Goal: Transaction & Acquisition: Obtain resource

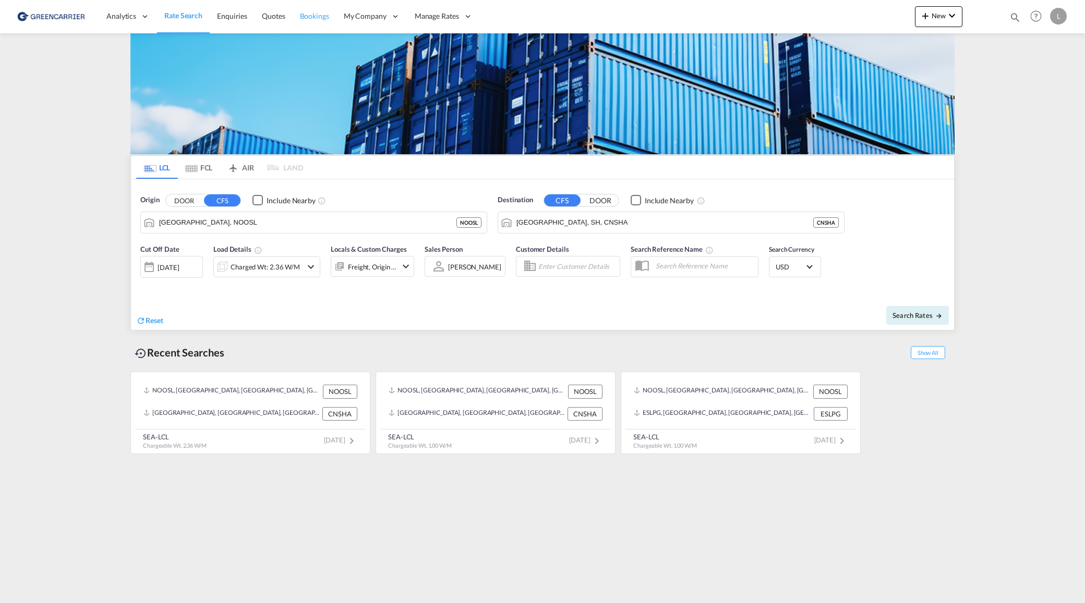
click at [317, 16] on span "Bookings" at bounding box center [314, 15] width 29 height 9
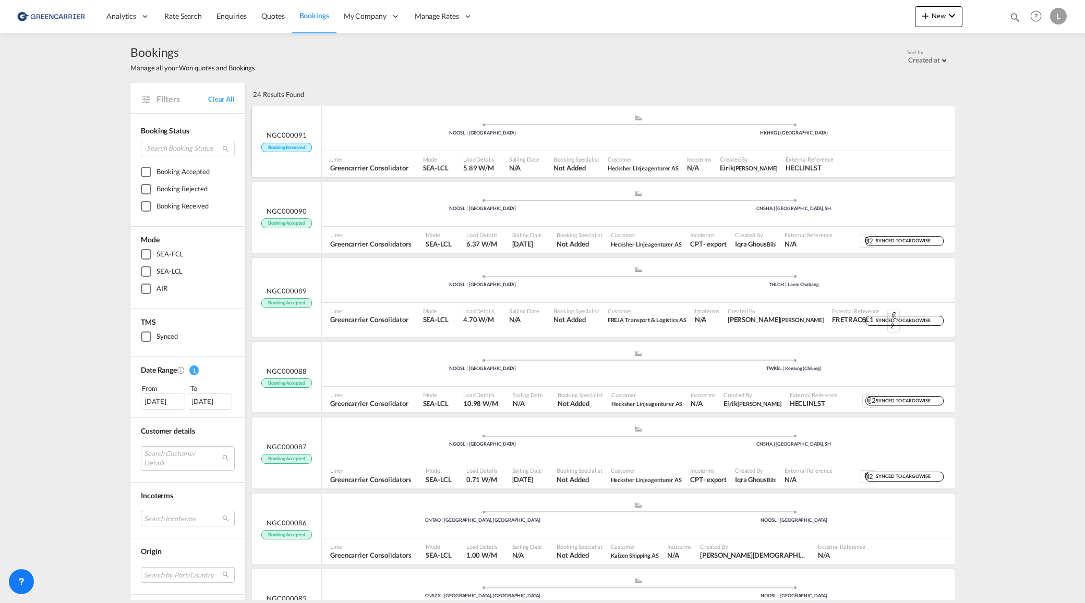
click at [416, 124] on span at bounding box center [482, 125] width 311 height 3
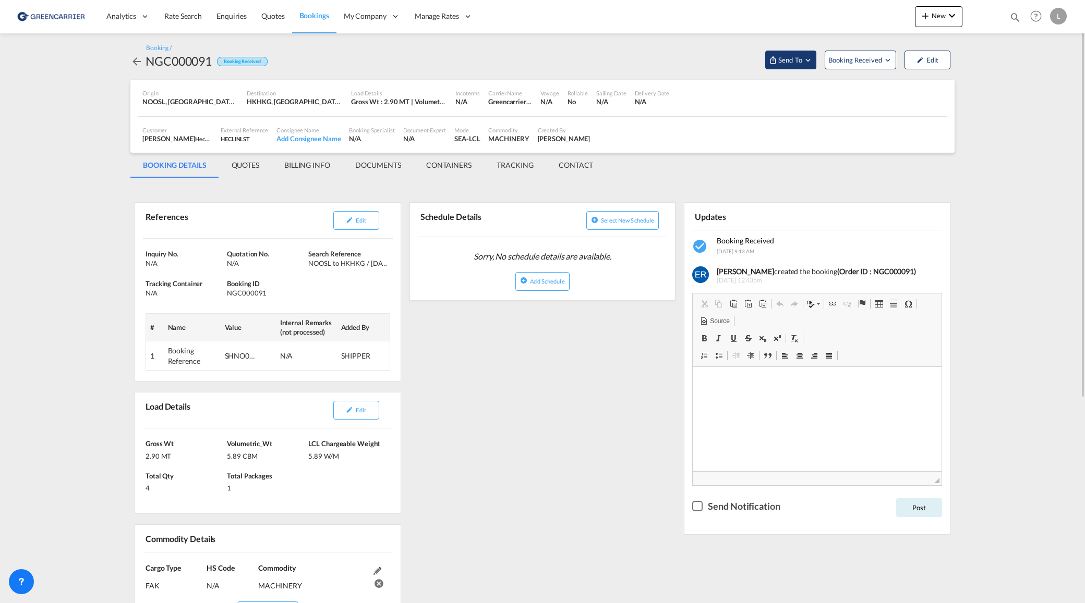
click at [809, 61] on md-icon "Open demo menu" at bounding box center [807, 59] width 9 height 9
click at [906, 94] on span "Send Booking" at bounding box center [893, 95] width 41 height 17
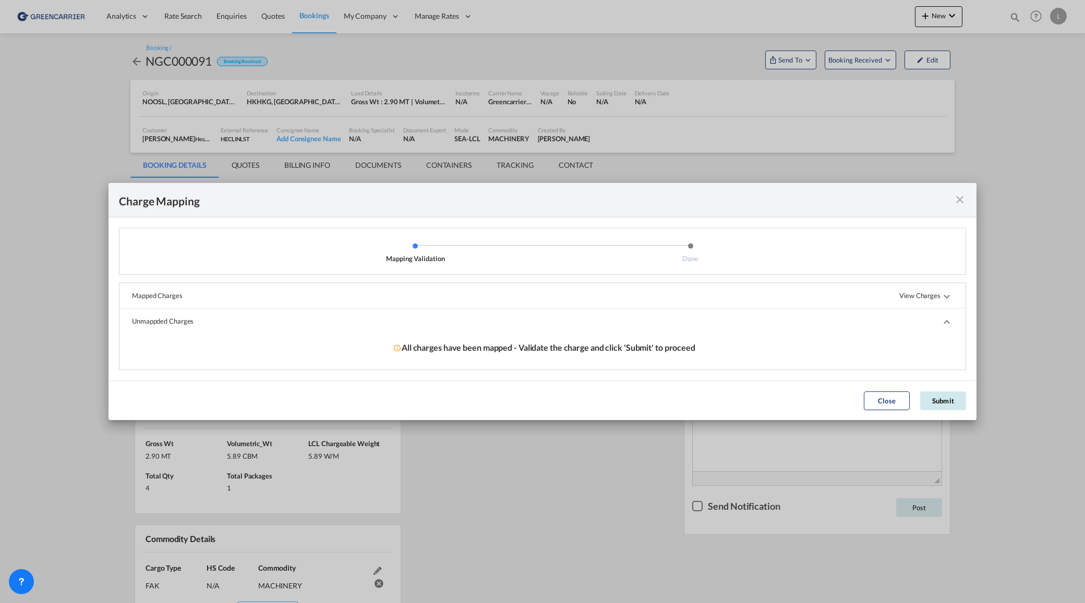
click at [927, 401] on button "Submit" at bounding box center [943, 401] width 46 height 19
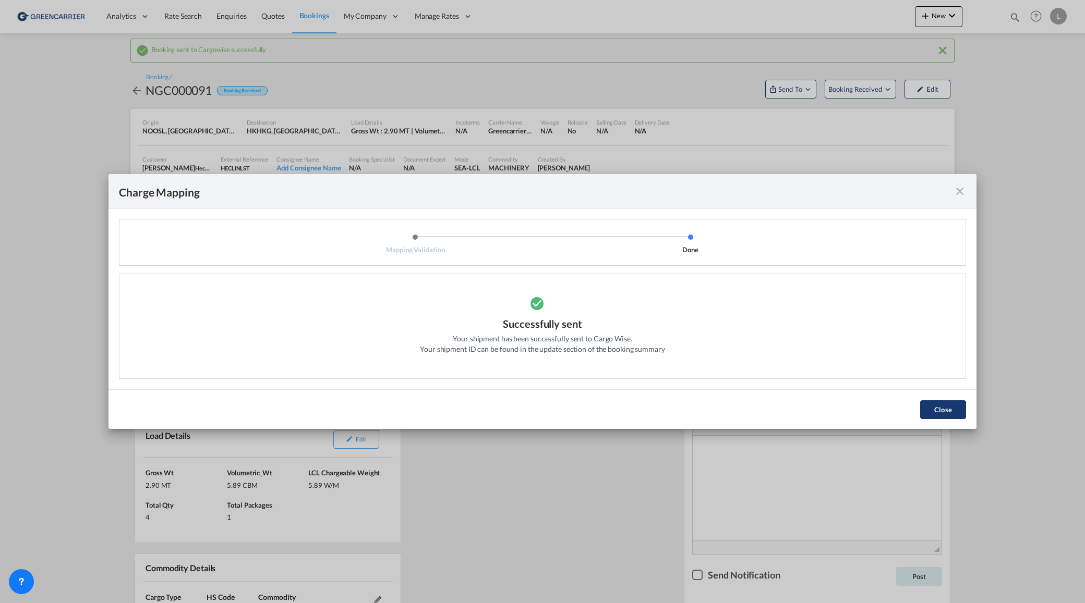
click at [937, 411] on button "Close" at bounding box center [943, 409] width 46 height 19
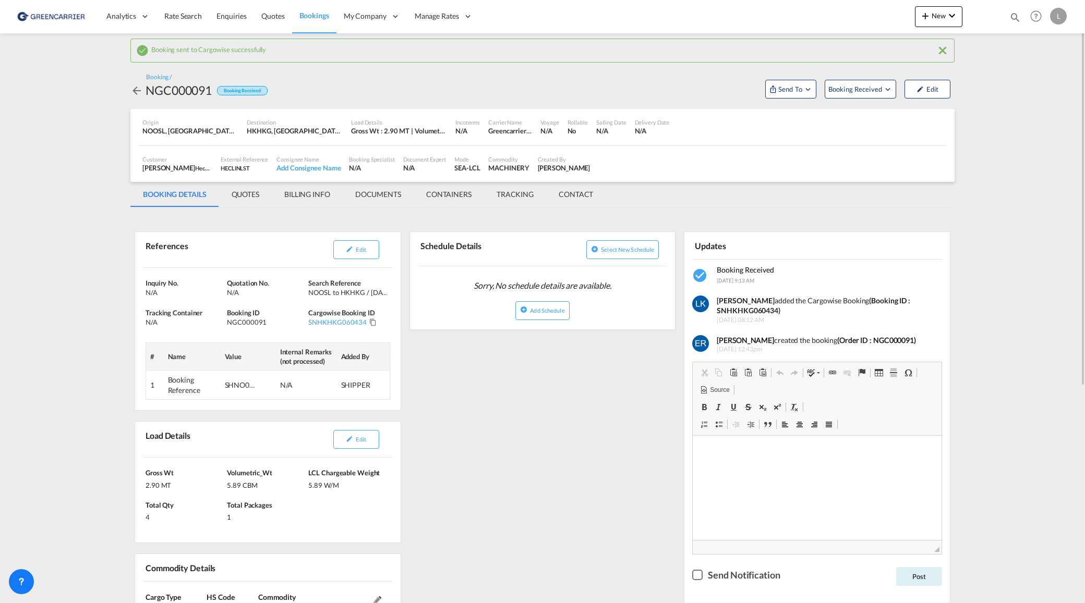
click at [136, 90] on md-icon "icon-arrow-left" at bounding box center [136, 90] width 13 height 13
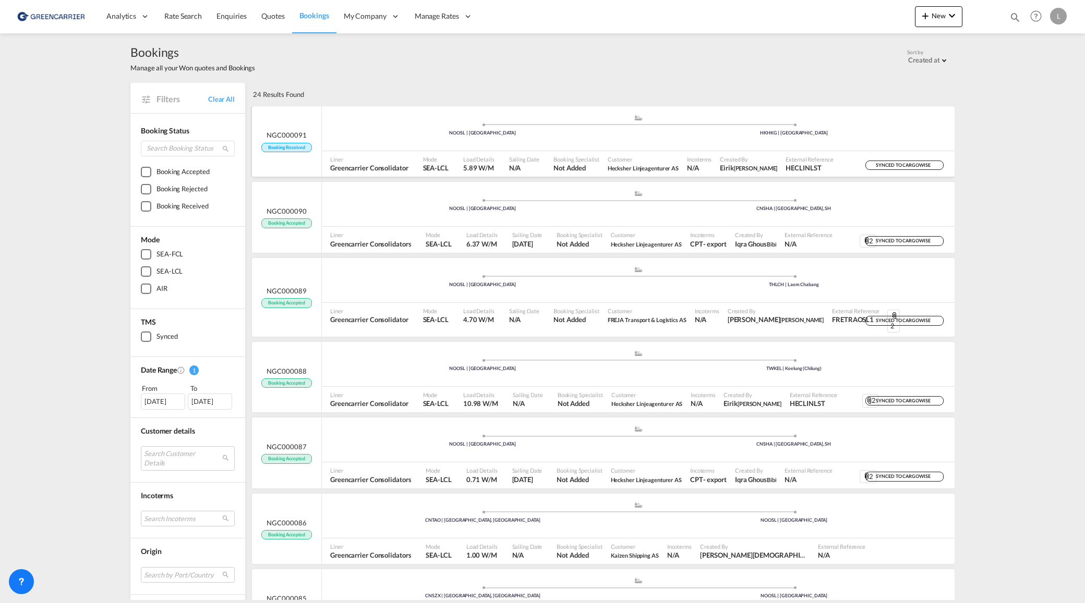
click at [747, 149] on div ".a{fill:#aaa8ad;} .a{fill:#aaa8ad;} NOOSL | [GEOGRAPHIC_DATA] HKHKG | [GEOGRAPH…" at bounding box center [638, 128] width 633 height 45
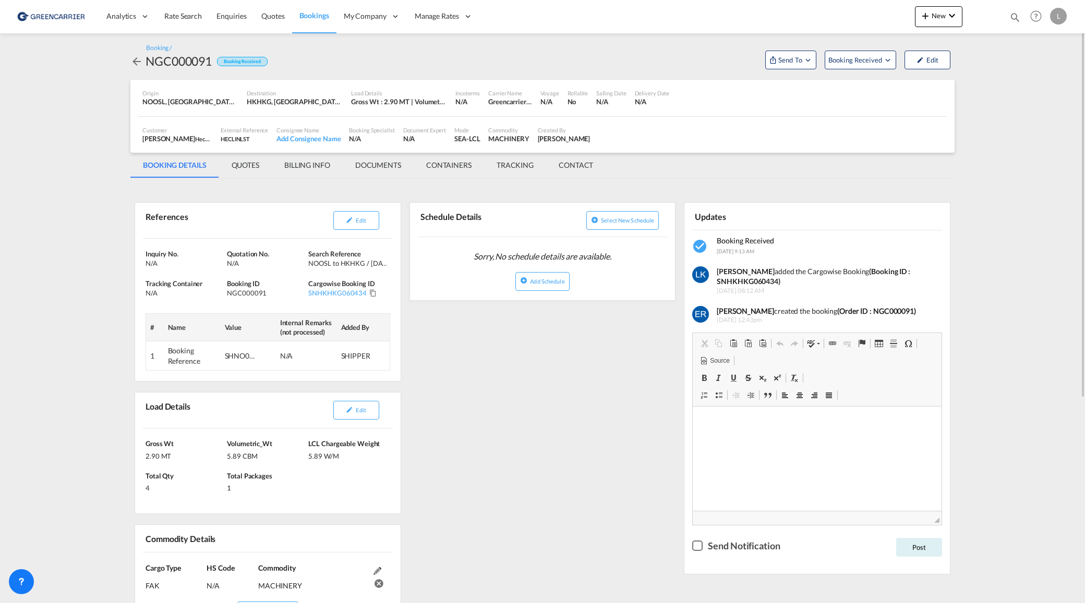
click at [761, 279] on strong "(Booking ID : SNHKHKG060434)" at bounding box center [812, 276] width 193 height 19
copy strong "SNHKHKG060434"
drag, startPoint x: 996, startPoint y: 229, endPoint x: 785, endPoint y: 227, distance: 211.7
click at [996, 229] on md-content "Analytics Reports Dashboard Rate Search Enquiries Quotes Bookings" at bounding box center [542, 301] width 1085 height 603
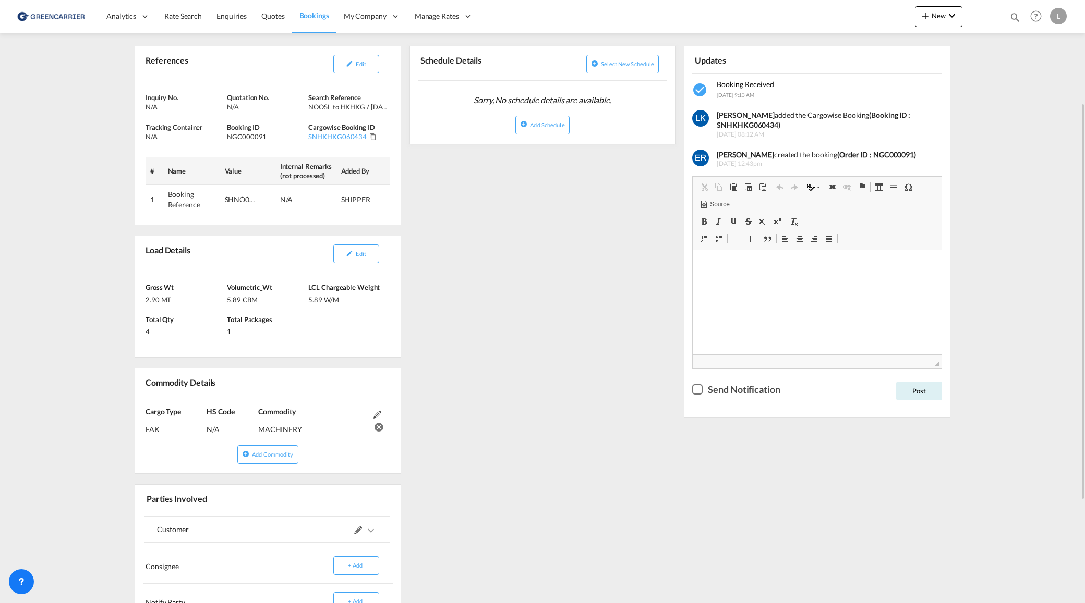
scroll to position [209, 0]
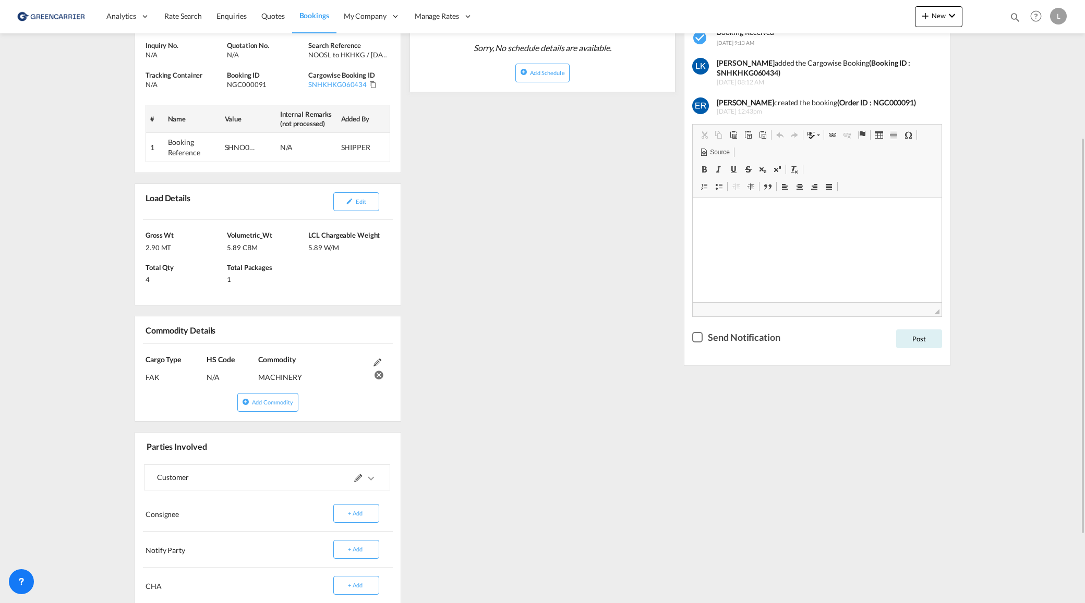
click at [83, 113] on md-content "Analytics Reports Dashboard Rate Search Enquiries Quotes Bookings" at bounding box center [542, 301] width 1085 height 603
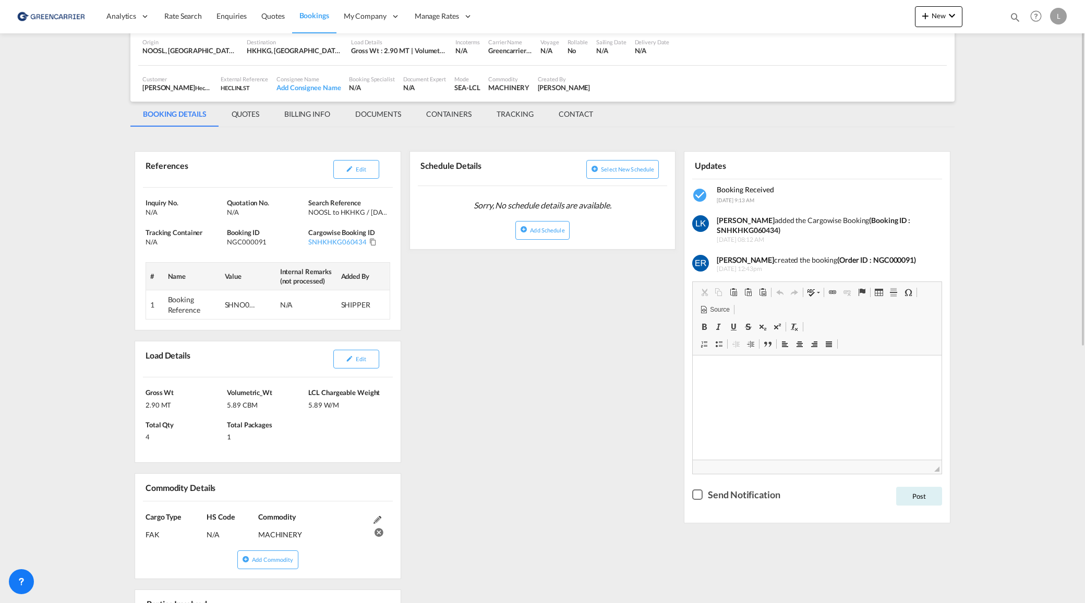
scroll to position [0, 0]
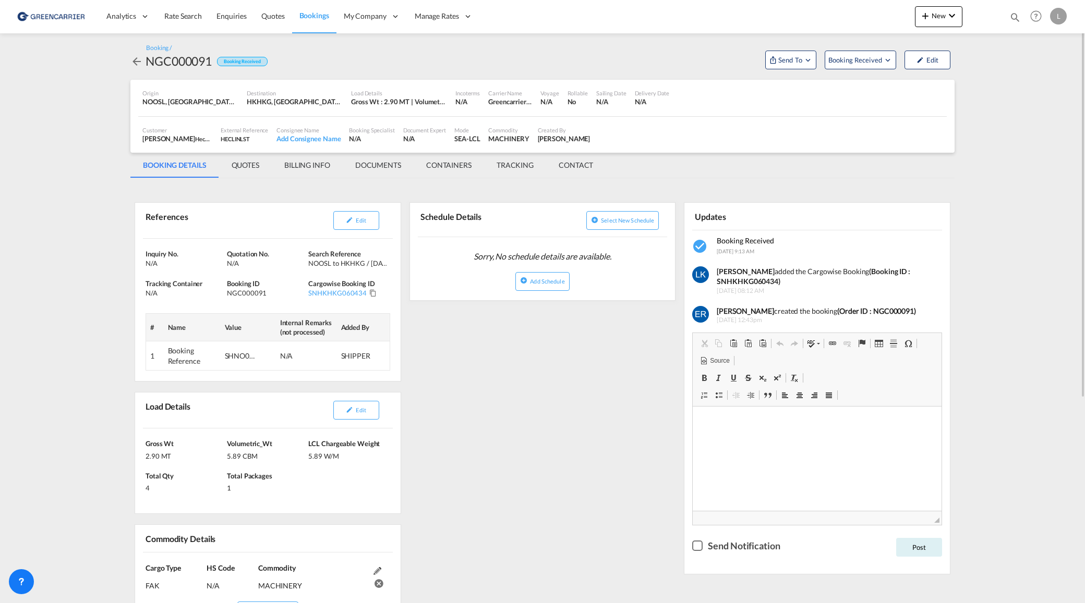
click at [59, 285] on md-content "Analytics Reports Dashboard Rate Search Enquiries Quotes Bookings" at bounding box center [542, 301] width 1085 height 603
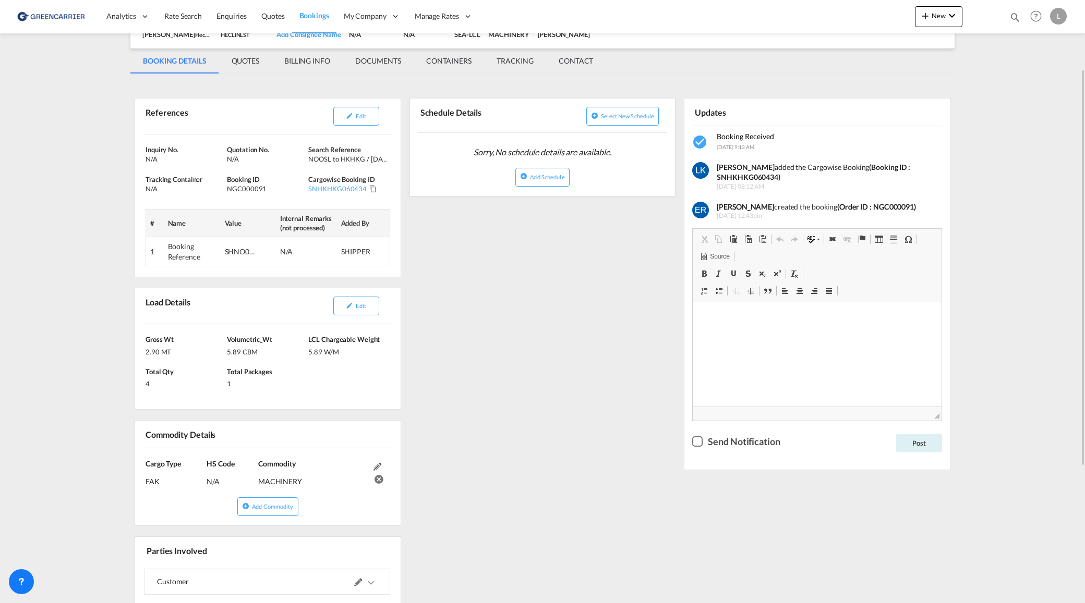
click at [95, 90] on md-content "Analytics Reports Dashboard Rate Search Enquiries Quotes Bookings" at bounding box center [542, 301] width 1085 height 603
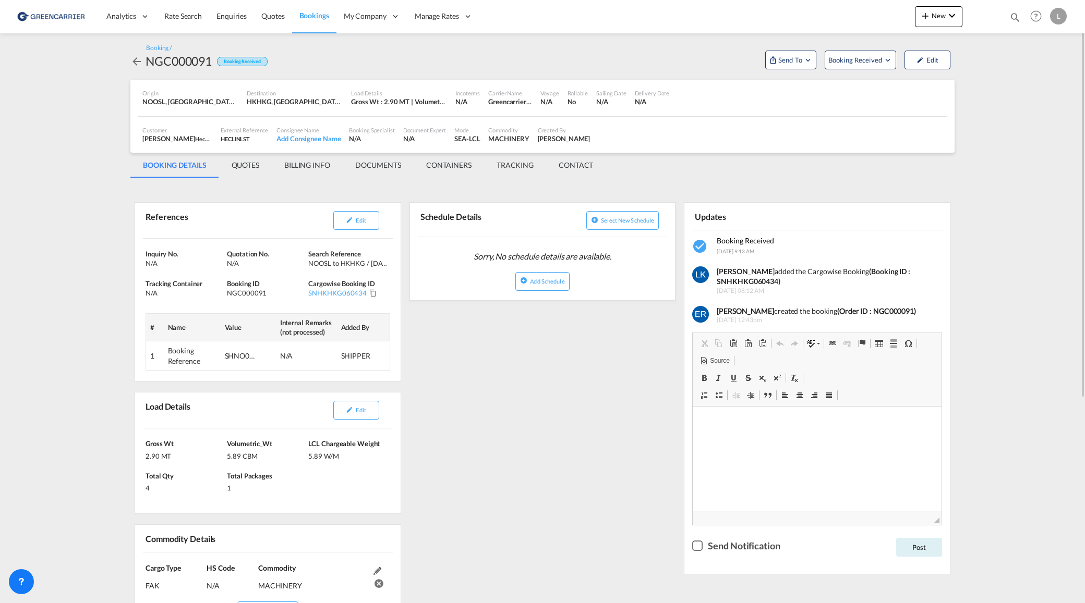
click at [185, 64] on div "NGC000091" at bounding box center [178, 61] width 66 height 17
copy div "NGC000091"
click at [1084, 155] on html "Analytics Reports Dashboard Rate Search Enquiries Quotes" at bounding box center [542, 301] width 1085 height 603
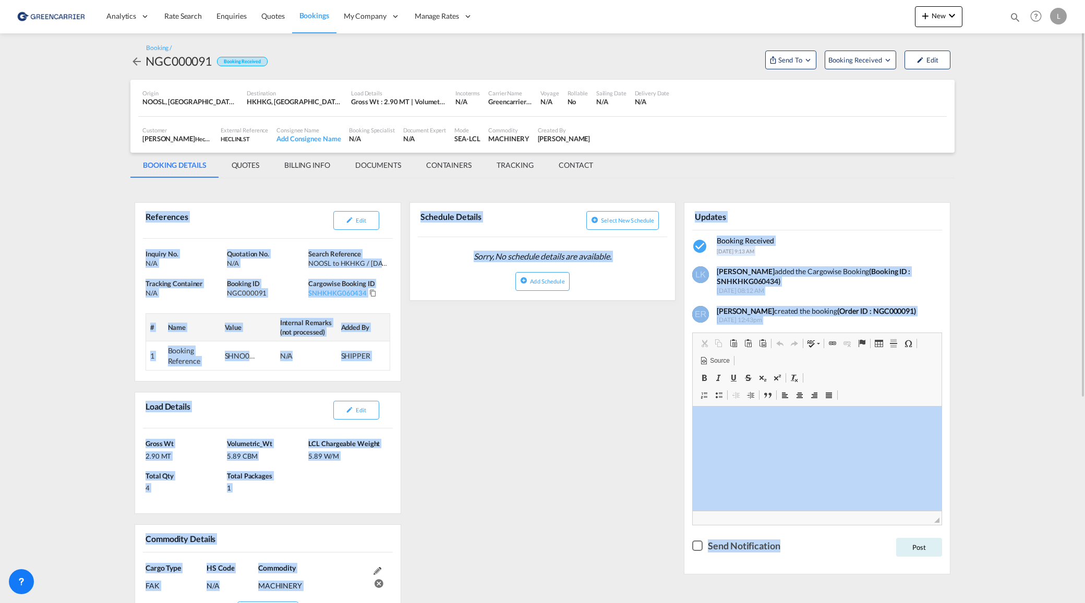
click at [581, 377] on div "References Edit Inquiry No. N/A Quotation No. N/A Search Reference NOOSL to HKH…" at bounding box center [542, 537] width 824 height 706
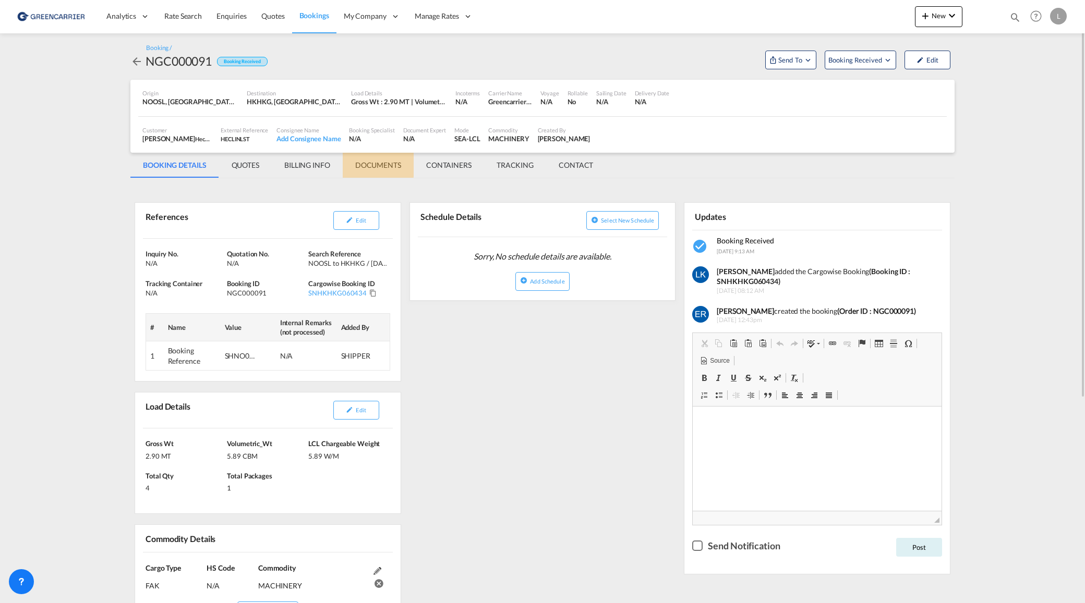
click at [368, 165] on md-tab-item "DOCUMENTS" at bounding box center [378, 165] width 71 height 25
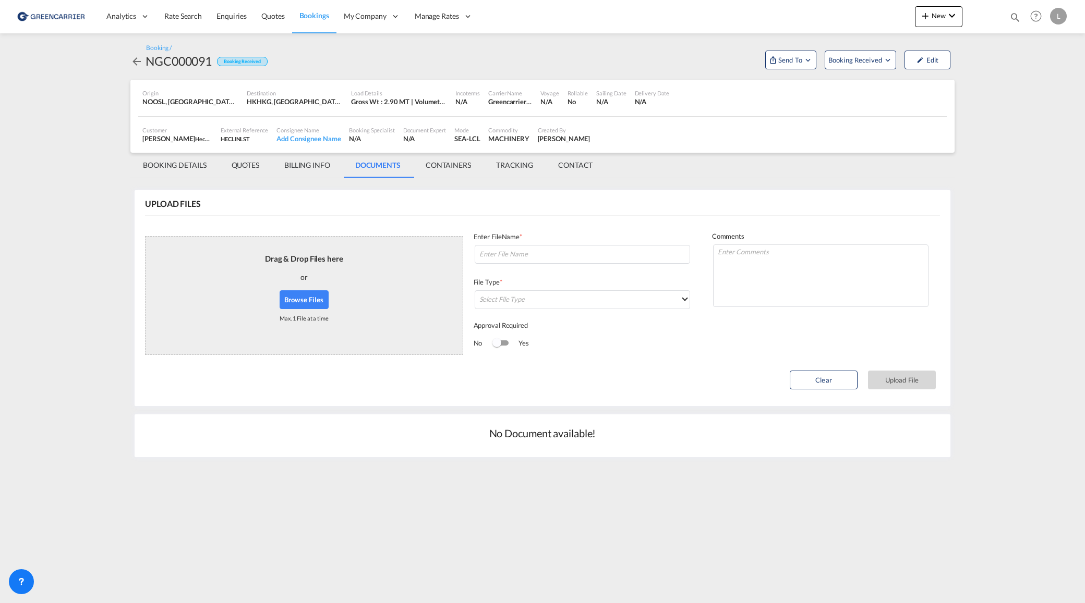
click at [325, 306] on button "Browse Files" at bounding box center [303, 299] width 49 height 19
click at [508, 241] on div "Enter FileName *" at bounding box center [581, 238] width 217 height 12
drag, startPoint x: 508, startPoint y: 241, endPoint x: 520, endPoint y: 252, distance: 15.5
click at [520, 252] on input at bounding box center [582, 254] width 215 height 19
paste input "SNHKHKG060434"
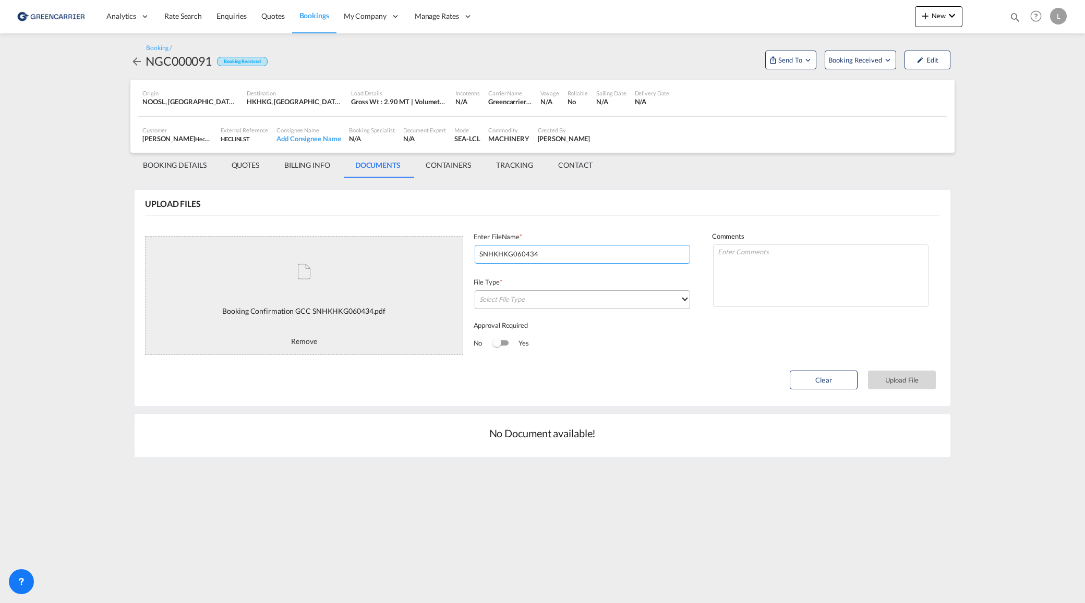
type input "SNHKHKG060434"
drag, startPoint x: 623, startPoint y: 307, endPoint x: 617, endPoint y: 305, distance: 6.1
click at [621, 307] on md-select "Select File Type DO/CRO Draft B/L Freight Invoice Commercial Invoice Original B…" at bounding box center [582, 299] width 215 height 19
click at [547, 387] on md-option "Booking Confirmation" at bounding box center [584, 383] width 227 height 25
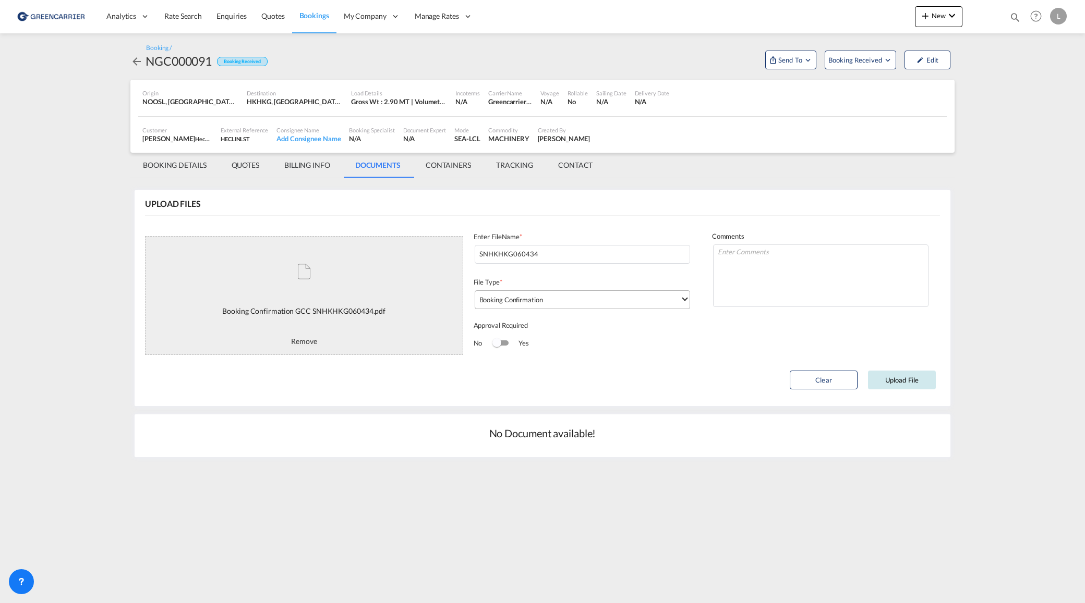
click at [907, 380] on button "Upload File" at bounding box center [902, 380] width 68 height 19
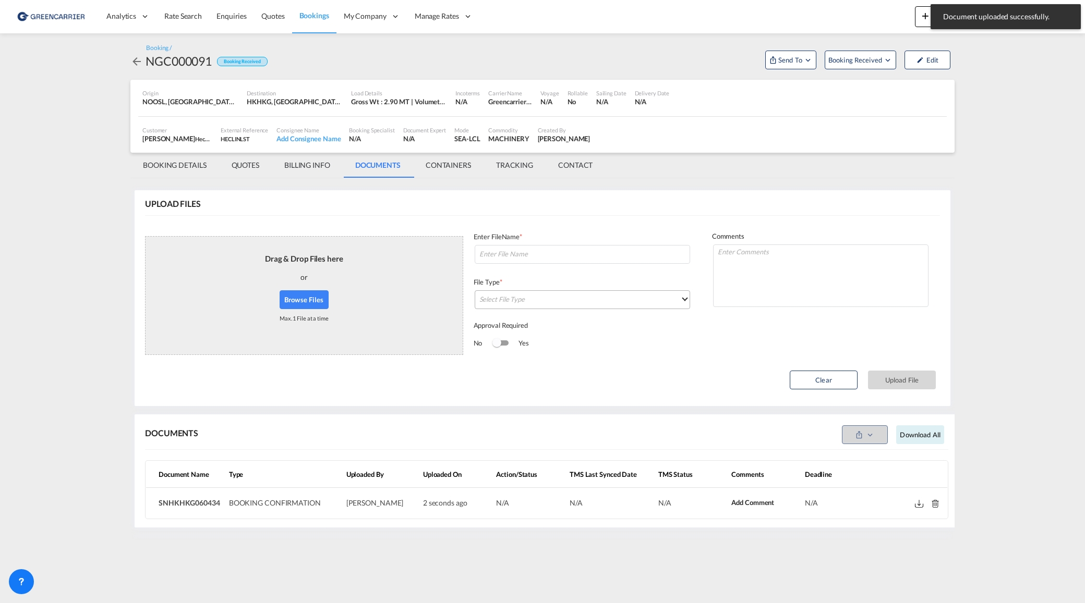
click at [303, 287] on div "or" at bounding box center [303, 277] width 7 height 26
click at [304, 293] on button "Browse Files" at bounding box center [303, 299] width 49 height 19
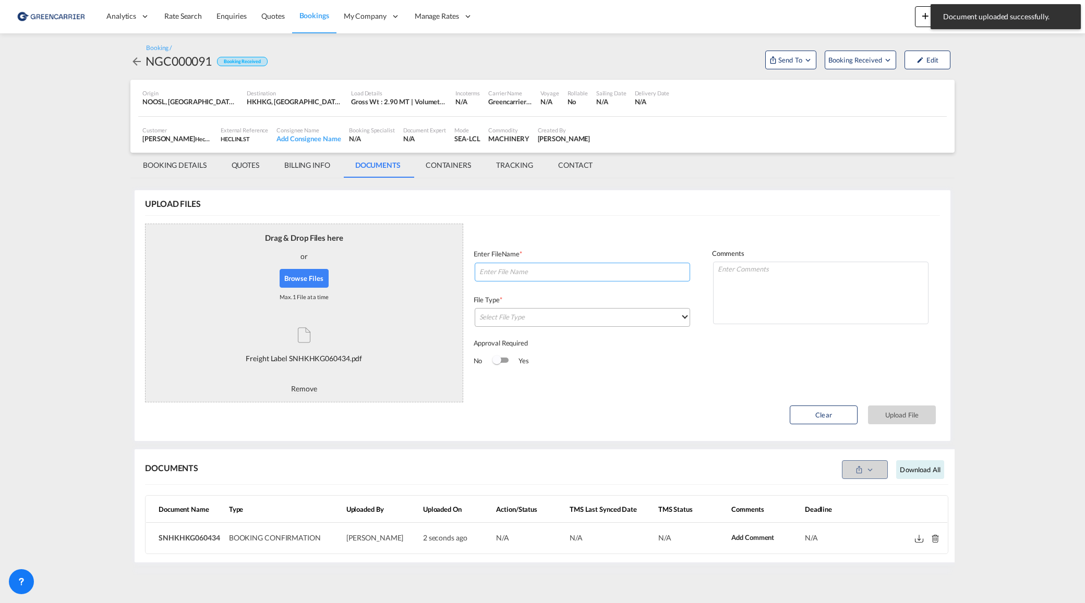
click at [523, 263] on input at bounding box center [582, 272] width 215 height 19
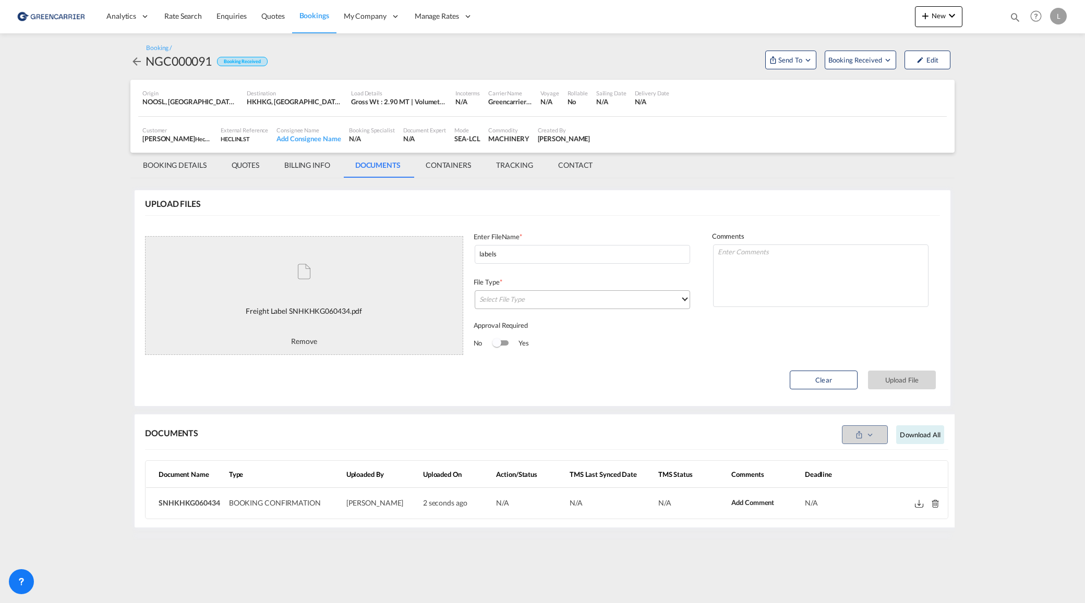
click at [551, 291] on md-select "Select File Type" at bounding box center [582, 299] width 215 height 19
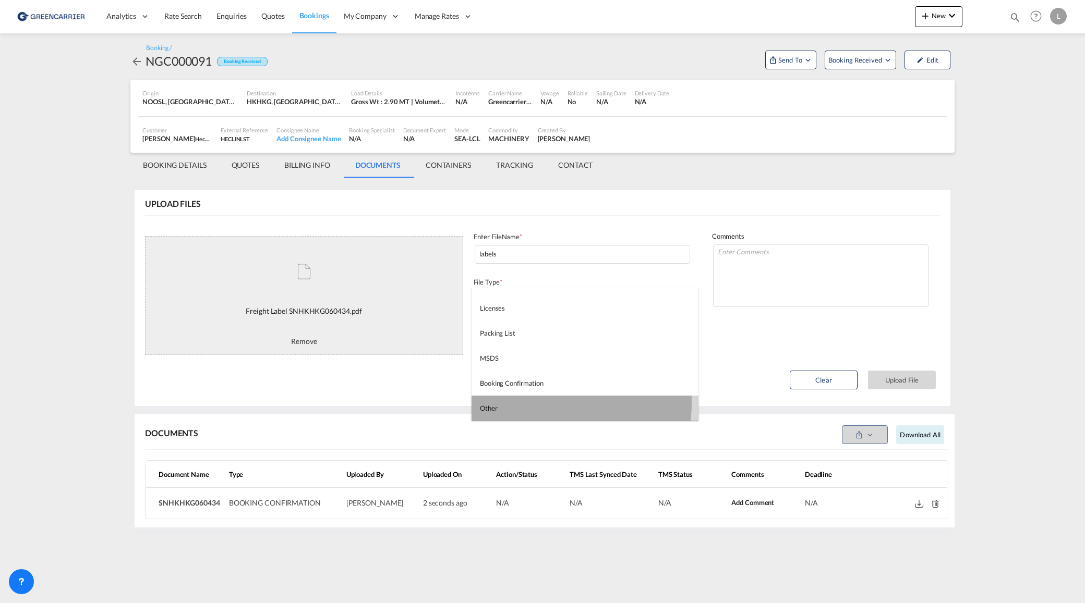
click at [518, 402] on md-option "Other" at bounding box center [584, 408] width 227 height 25
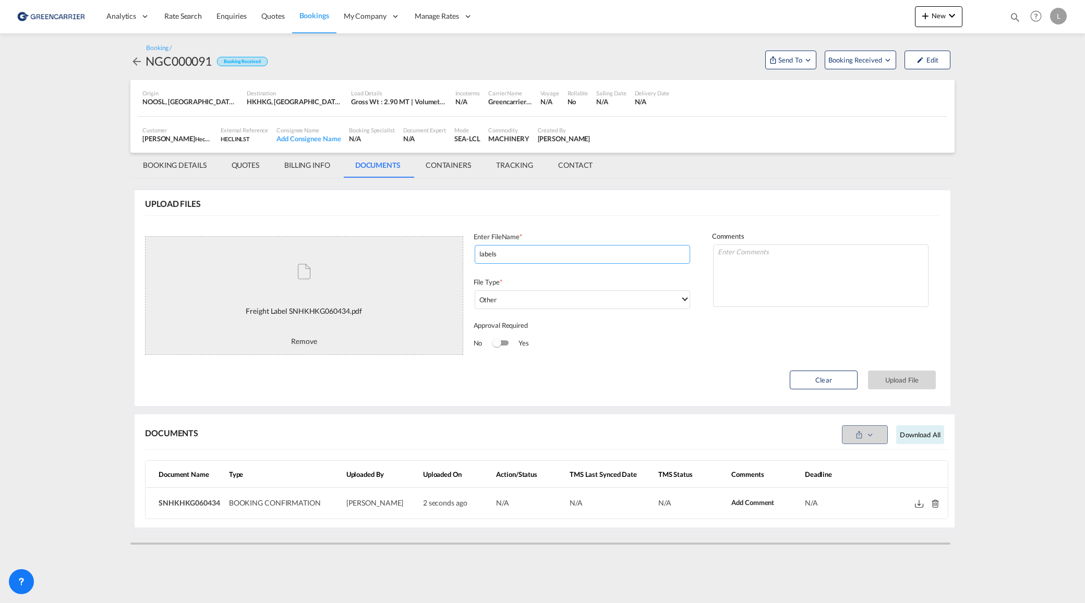
click at [529, 253] on input "labels" at bounding box center [582, 254] width 215 height 19
paste input "SNHKHKG060434"
type input "labels SNHKHKG060434"
click at [905, 379] on button "Upload File" at bounding box center [902, 380] width 68 height 19
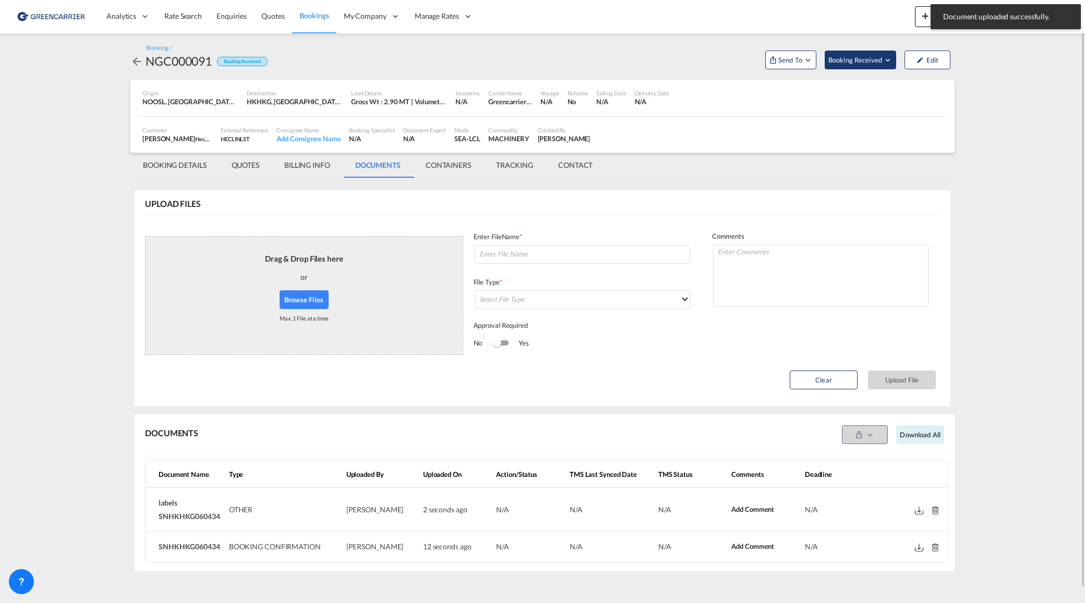
click at [852, 57] on span "Booking Received" at bounding box center [855, 60] width 55 height 10
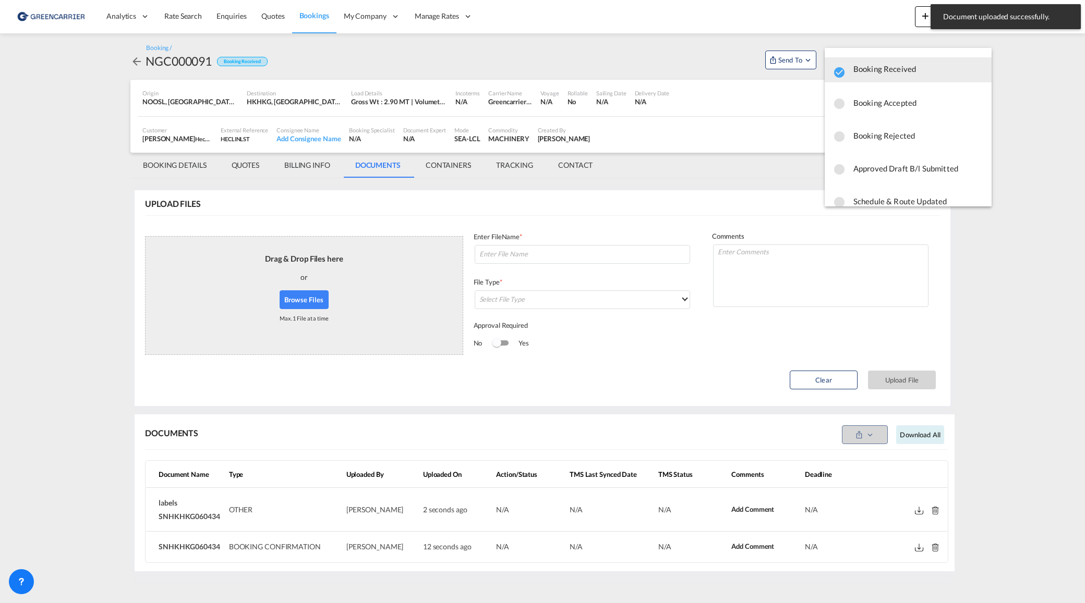
click at [892, 108] on span "Booking Accepted" at bounding box center [918, 102] width 130 height 19
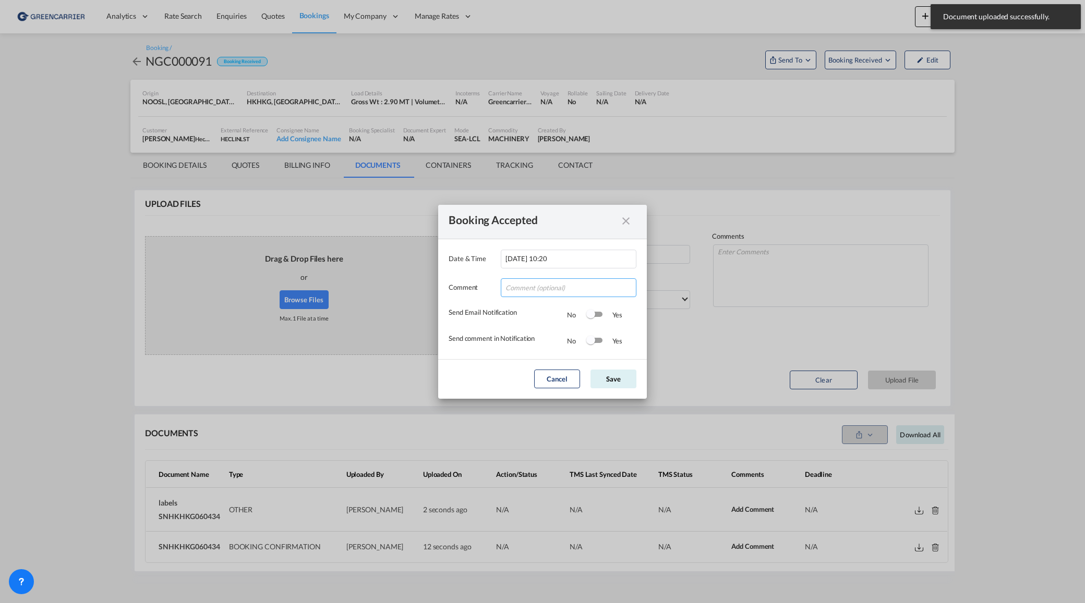
click at [563, 291] on input "Date & ..." at bounding box center [569, 287] width 136 height 19
drag, startPoint x: 590, startPoint y: 292, endPoint x: 771, endPoint y: 288, distance: 181.0
click at [771, 288] on div "Booking Accepted Date & Time [DATE] 10:20 Comment Tusen takk for booking. Dokum…" at bounding box center [542, 301] width 1085 height 603
click at [616, 288] on input "Tusen takk for booking. Dokumenter er lastet opp!" at bounding box center [569, 287] width 136 height 19
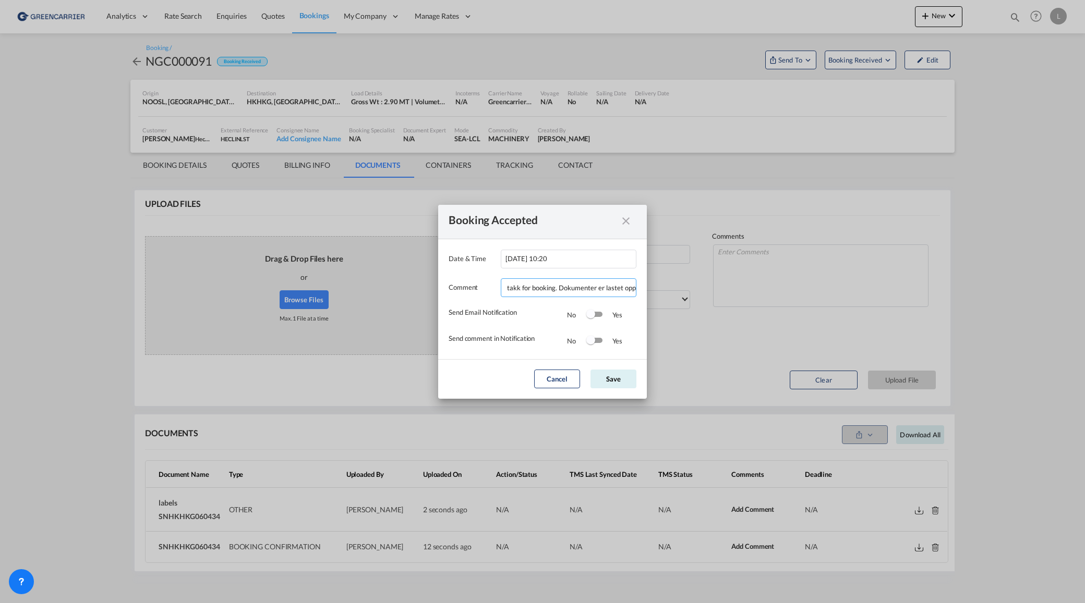
click at [634, 287] on input "Tusen takk for booking. Dokumenter er lastet opp!" at bounding box center [569, 287] width 136 height 19
type input "Tusen takk for booking. Dokumenter er lastet opp! Husk å sende oss dimensjoner"
click at [596, 317] on div "Switch 1" at bounding box center [594, 315] width 16 height 13
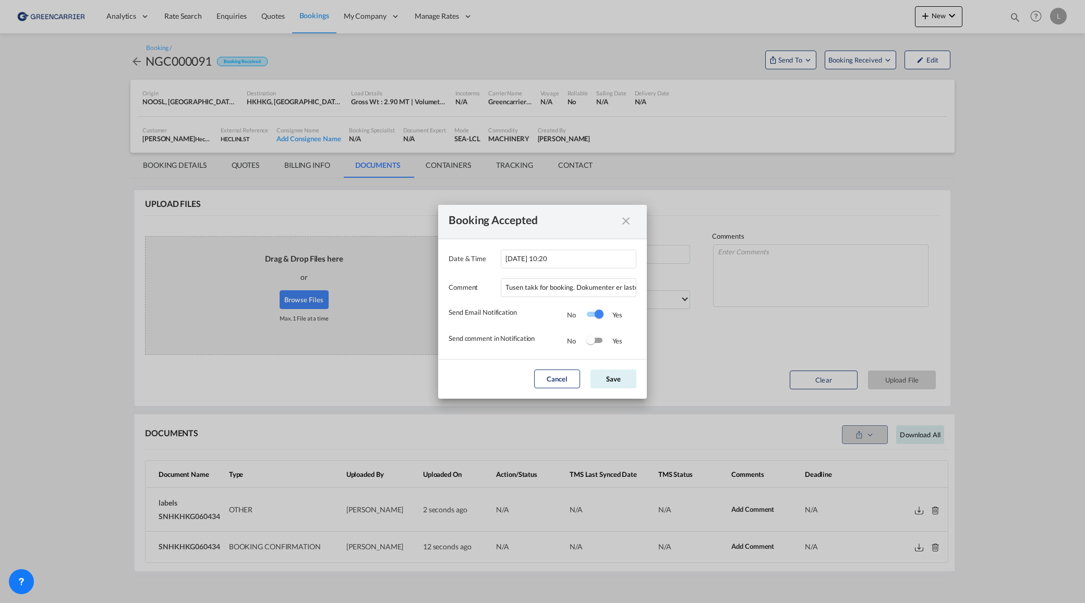
click at [597, 339] on div "Switch 2" at bounding box center [595, 340] width 16 height 5
click at [609, 368] on md-dialog-actions "Cancel Save" at bounding box center [542, 379] width 209 height 40
click at [609, 375] on button "Save" at bounding box center [613, 379] width 46 height 19
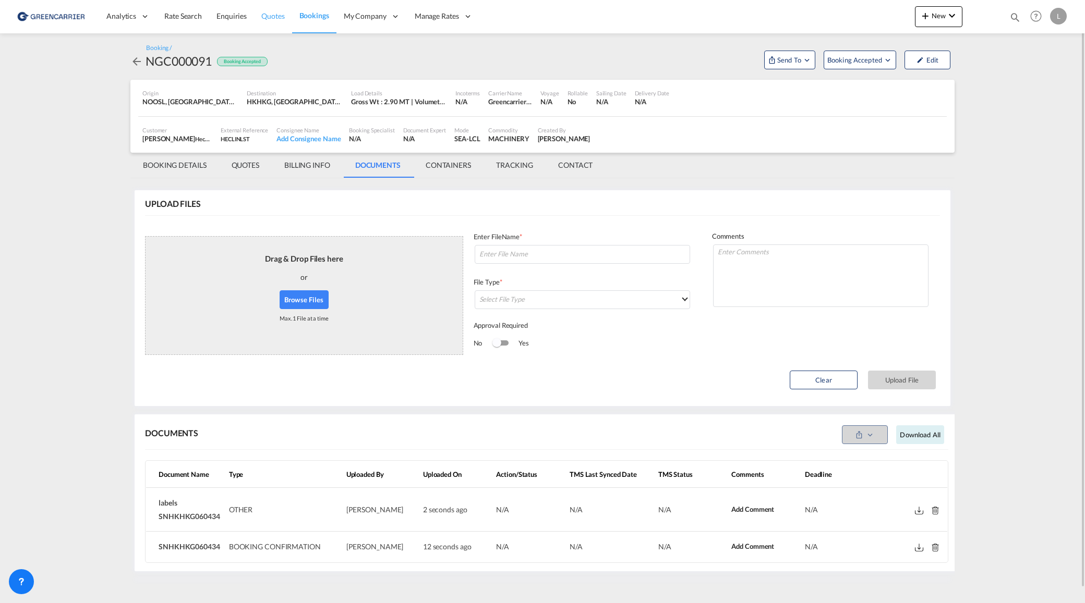
click at [269, 20] on span "Quotes" at bounding box center [272, 15] width 23 height 9
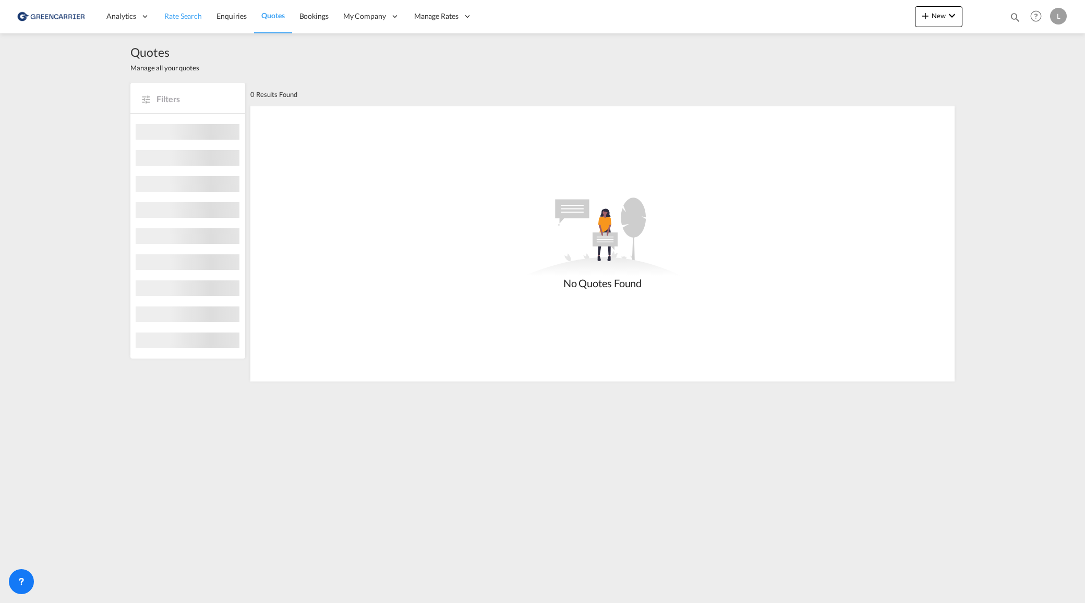
click at [185, 16] on span "Rate Search" at bounding box center [183, 15] width 38 height 9
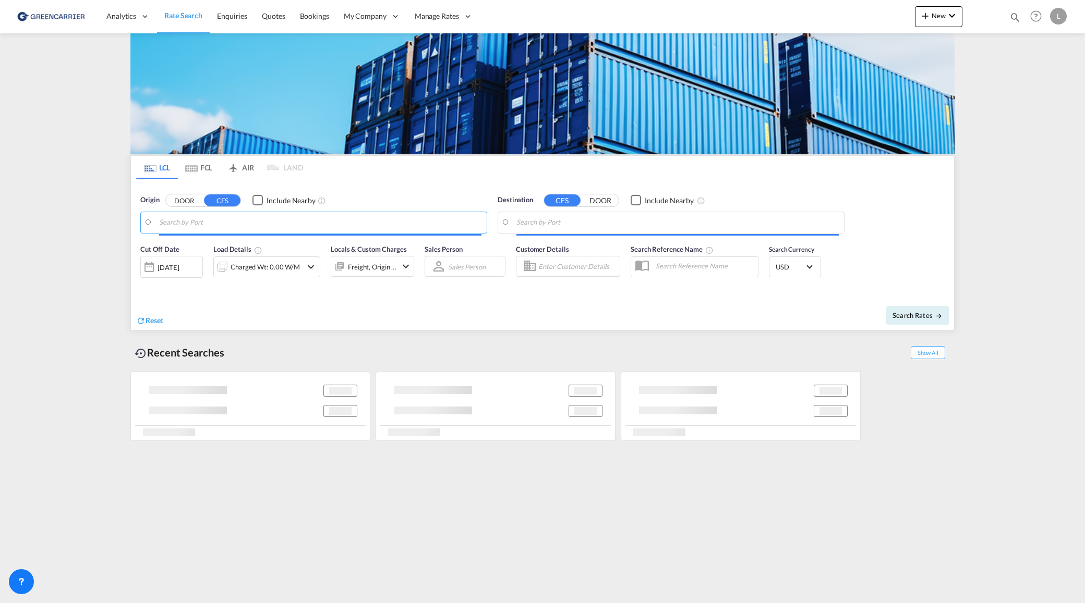
click at [216, 222] on input "Search by Port" at bounding box center [320, 223] width 322 height 16
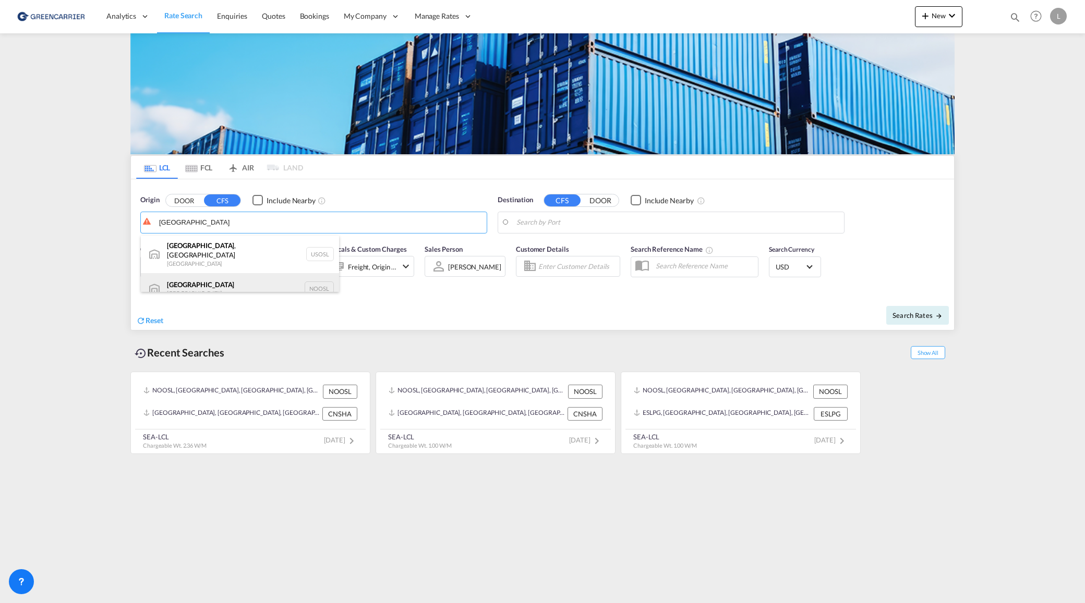
click at [234, 286] on div "[GEOGRAPHIC_DATA] [GEOGRAPHIC_DATA] NOOSL" at bounding box center [240, 288] width 198 height 31
type input "[GEOGRAPHIC_DATA], NOOSL"
click at [670, 225] on body "Analytics Reports Dashboard Rate Search Enquiries Quotes Bookings" at bounding box center [542, 301] width 1085 height 603
drag, startPoint x: 670, startPoint y: 225, endPoint x: 70, endPoint y: 219, distance: 599.2
click at [622, 226] on body "Analytics Reports Dashboard Rate Search Enquiries Quotes Bookings" at bounding box center [542, 301] width 1085 height 603
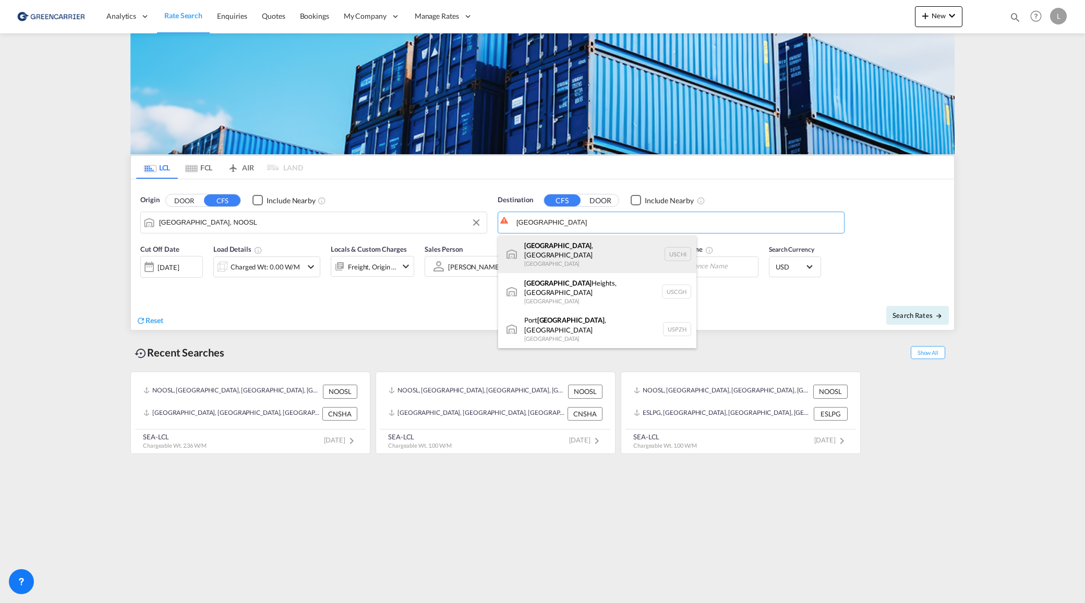
click at [600, 246] on div "[GEOGRAPHIC_DATA] , [GEOGRAPHIC_DATA] [GEOGRAPHIC_DATA] [GEOGRAPHIC_DATA]" at bounding box center [597, 255] width 198 height 38
type input "[GEOGRAPHIC_DATA], [GEOGRAPHIC_DATA], USCHI"
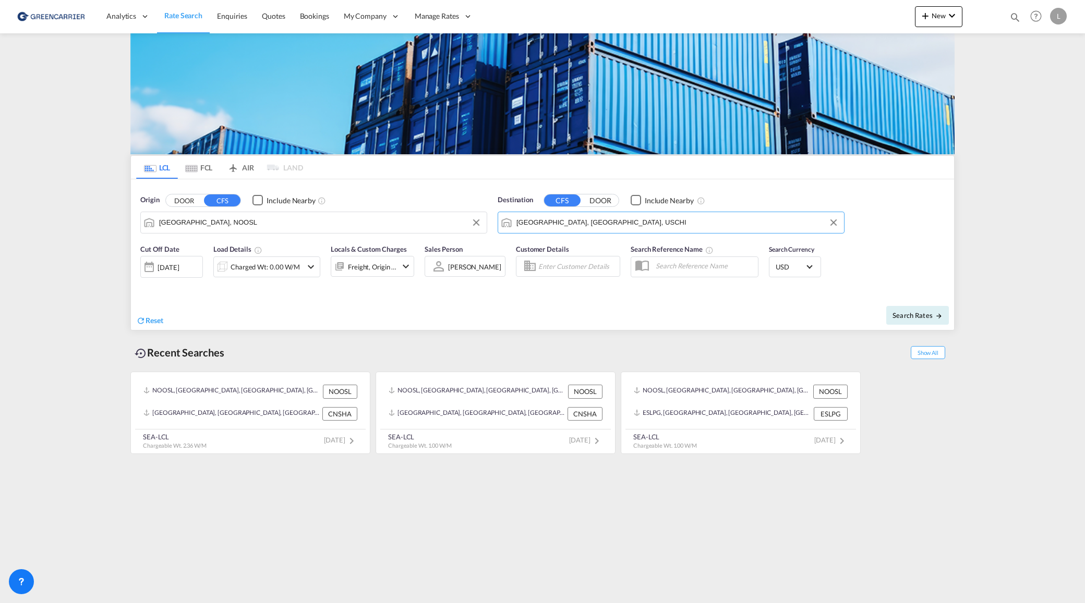
click at [179, 264] on div "[DATE]" at bounding box center [167, 267] width 21 height 9
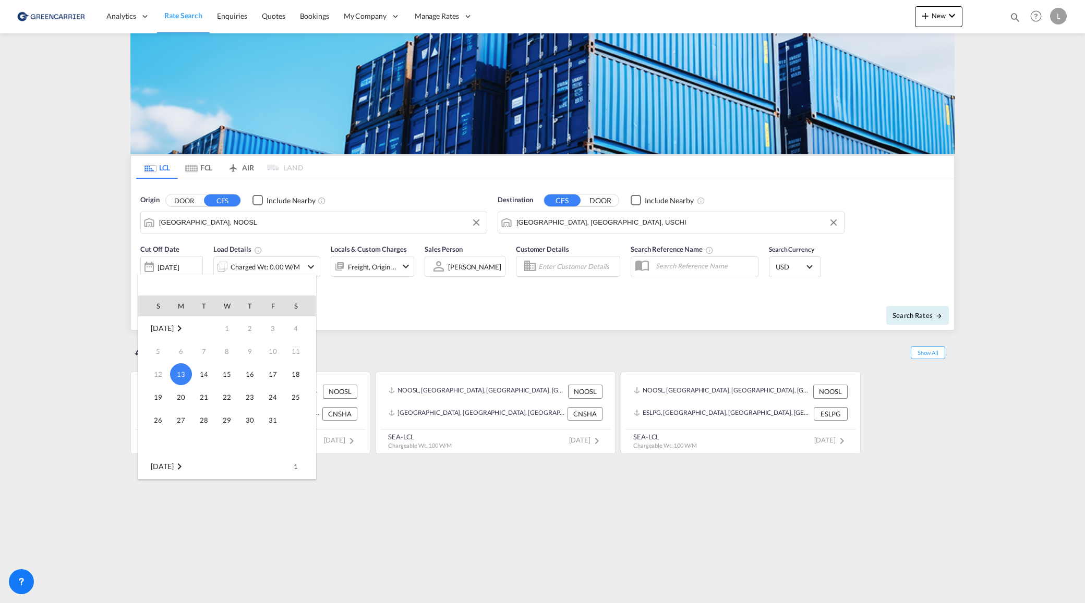
drag, startPoint x: 518, startPoint y: 314, endPoint x: 573, endPoint y: 296, distance: 58.2
click at [520, 313] on div at bounding box center [542, 301] width 1085 height 603
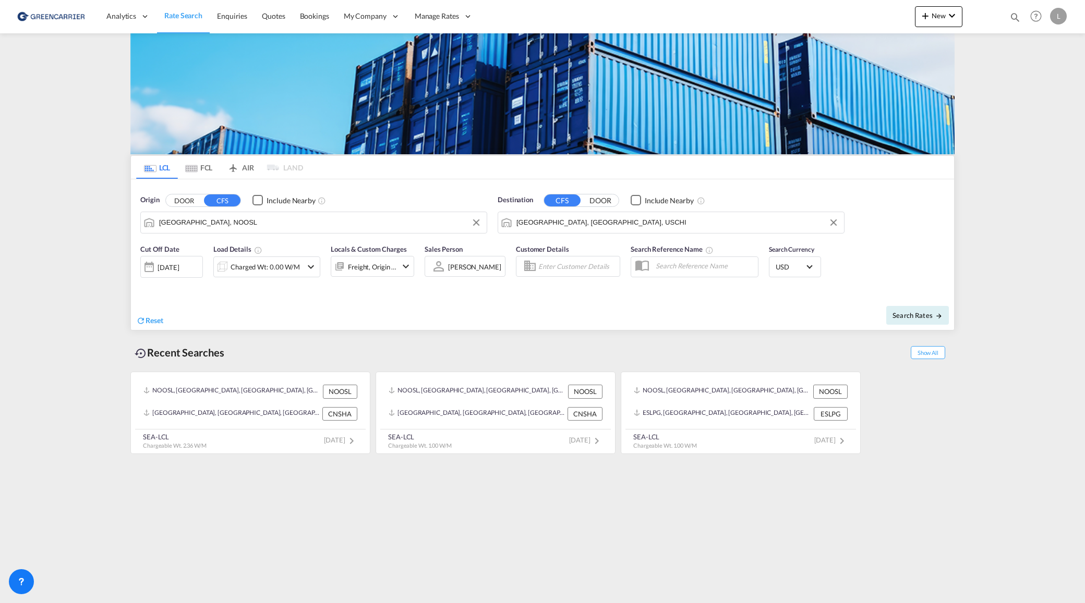
click at [274, 274] on div "Charged Wt: 0.00 W/M" at bounding box center [264, 267] width 69 height 15
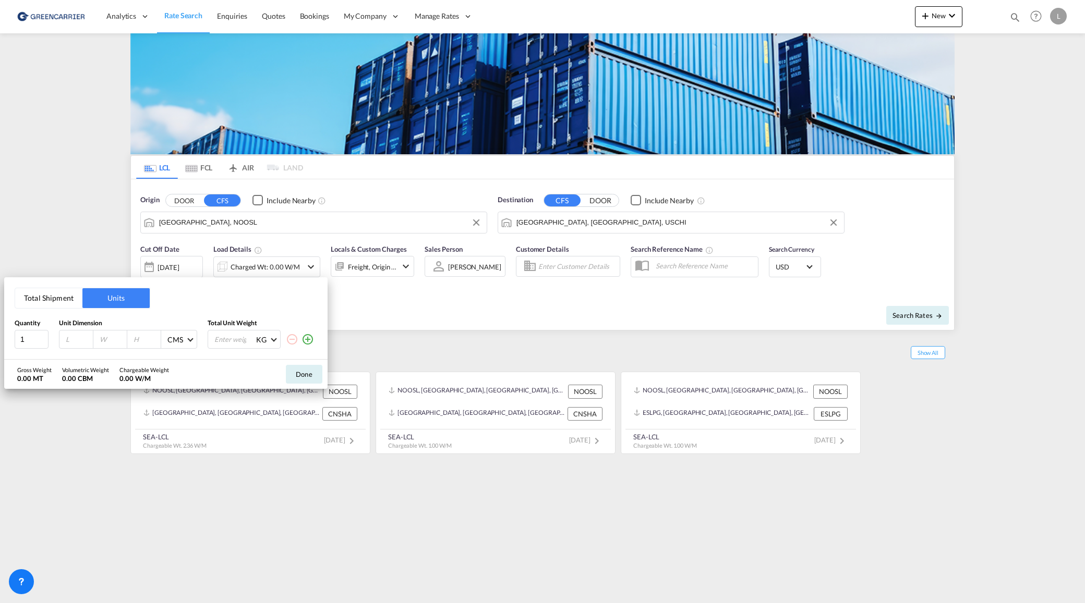
click at [49, 304] on button "Total Shipment" at bounding box center [48, 298] width 67 height 20
drag, startPoint x: 89, startPoint y: 340, endPoint x: 6, endPoint y: 327, distance: 83.8
click at [6, 331] on div "Total Shipment Units Quantity 1 Total Shipment Volume 0 CBM CBM CFT Total Shipm…" at bounding box center [165, 318] width 323 height 83
type input "7"
type input "1000"
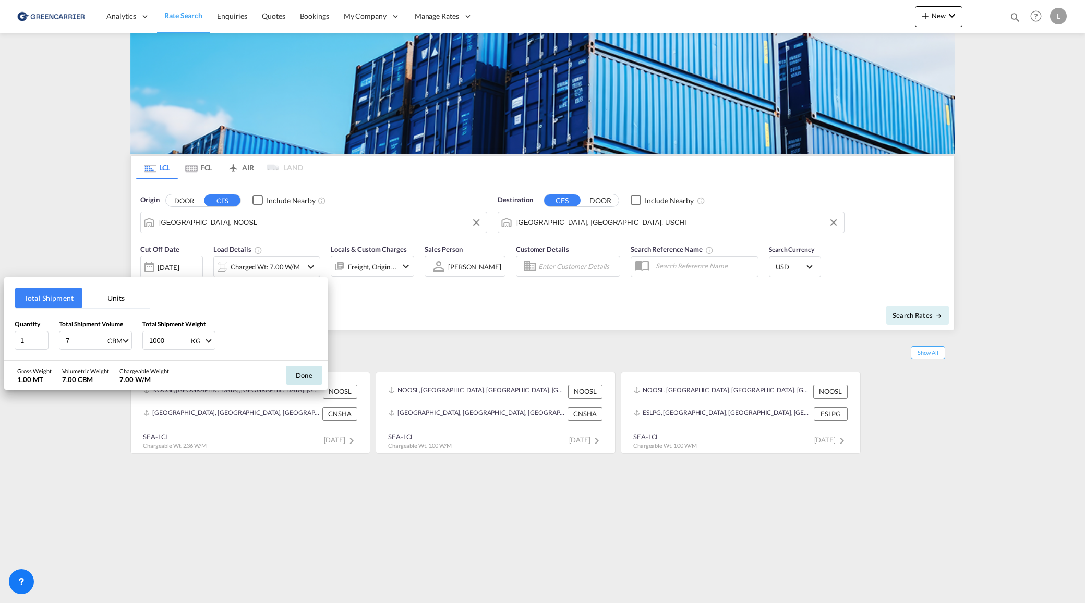
click at [312, 381] on button "Done" at bounding box center [304, 375] width 37 height 19
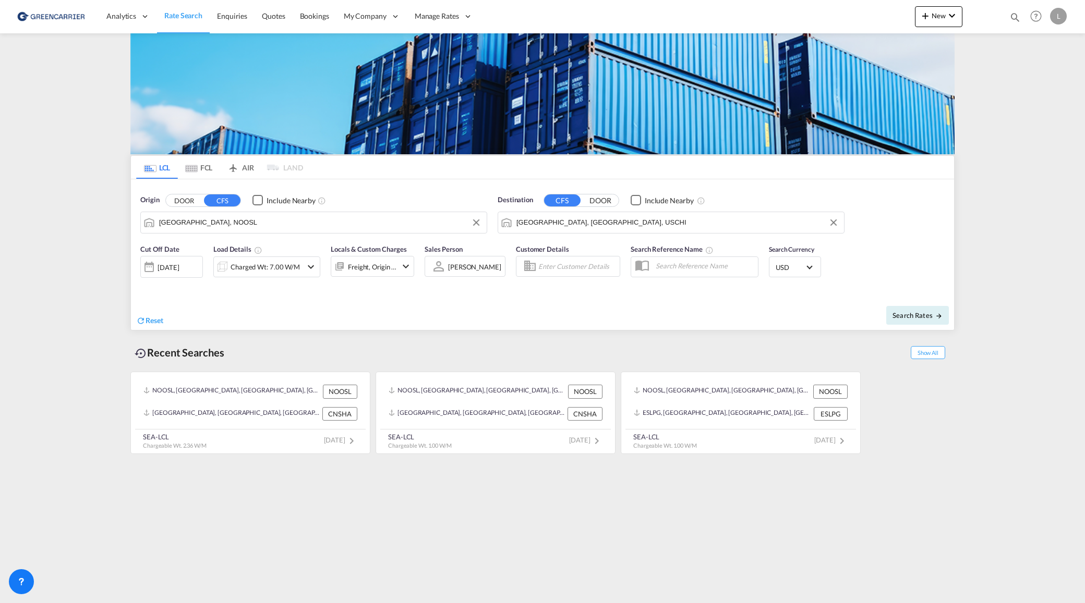
click at [798, 263] on span "USD" at bounding box center [789, 267] width 29 height 9
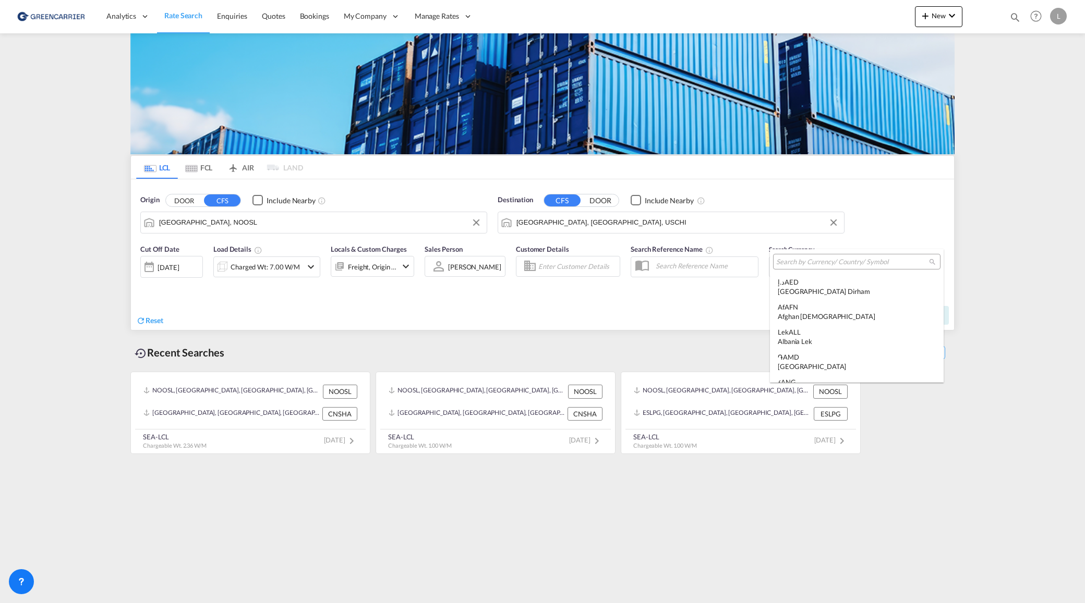
scroll to position [3600, 0]
click at [813, 264] on input "search" at bounding box center [852, 262] width 153 height 9
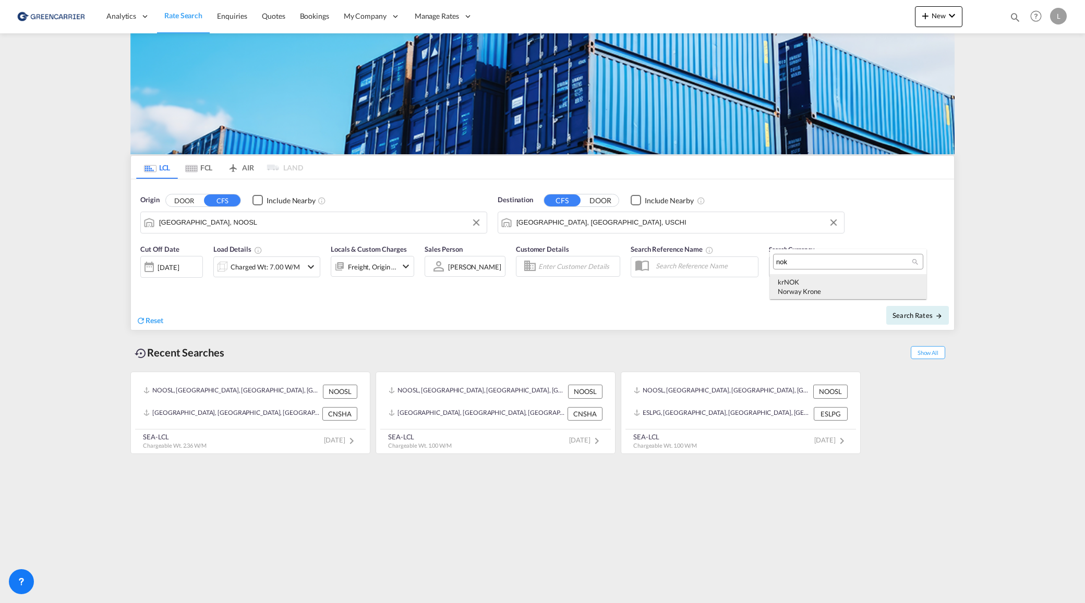
type input "nok"
click at [793, 295] on div "Norway Krone" at bounding box center [847, 291] width 141 height 9
click at [918, 314] on span "Search Rates" at bounding box center [917, 315] width 50 height 8
type input "NOOSL to USCHI / [DATE]"
